Goal: Complete application form

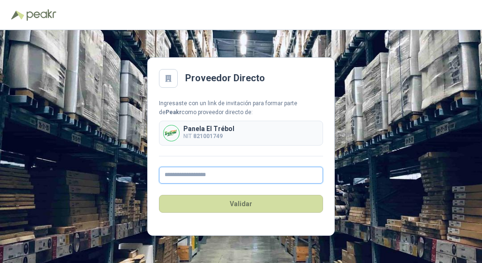
click at [243, 172] on input "text" at bounding box center [241, 174] width 164 height 17
type input "**********"
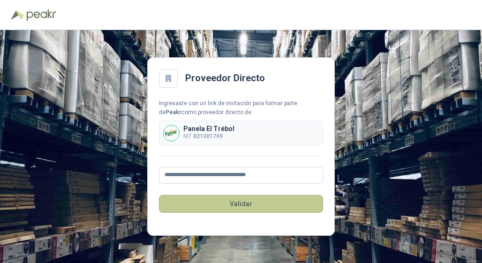
click at [250, 203] on button "Validar" at bounding box center [241, 204] width 164 height 18
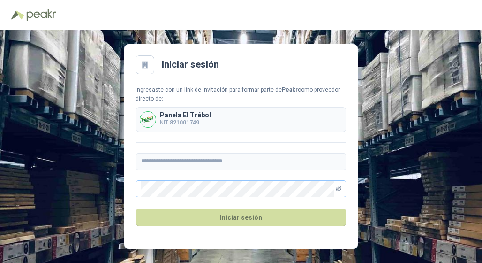
click at [336, 186] on icon "eye-invisible" at bounding box center [339, 189] width 6 height 6
